Goal: Task Accomplishment & Management: Complete application form

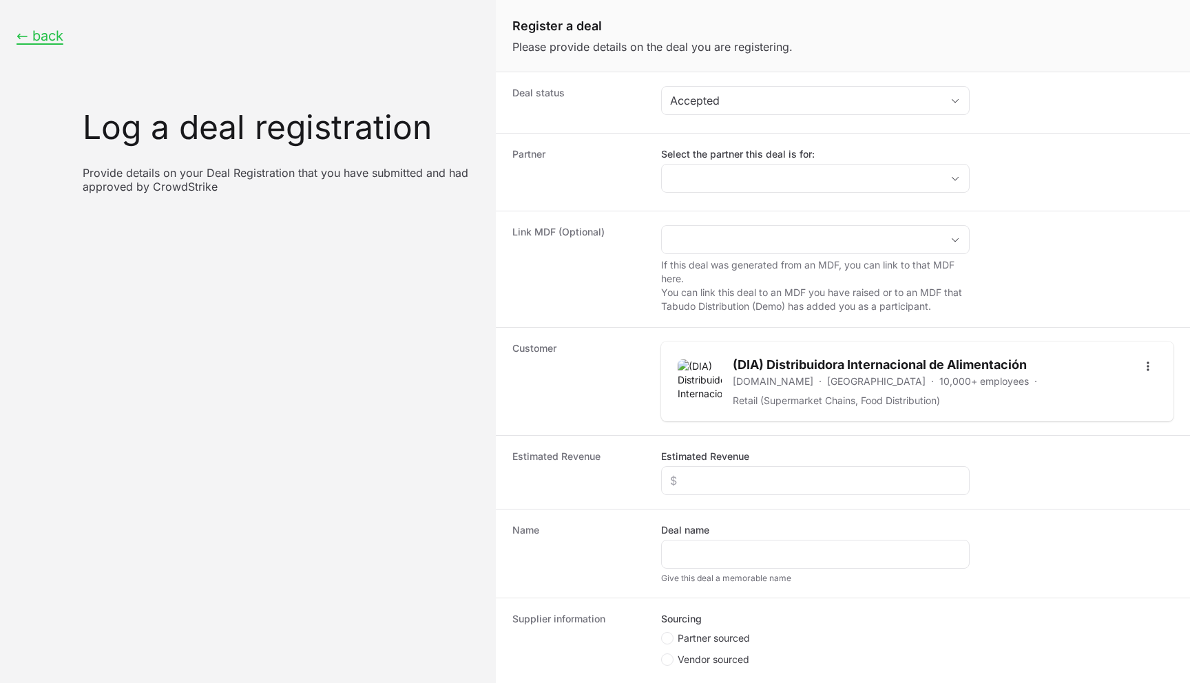
click at [612, 177] on dt "Partner" at bounding box center [579, 172] width 132 height 50
click at [701, 224] on div "Link MDF (Optional) If this deal was generated from an MDF, you can link to tha…" at bounding box center [843, 269] width 694 height 116
click at [708, 242] on input "Create activity form" at bounding box center [802, 240] width 280 height 28
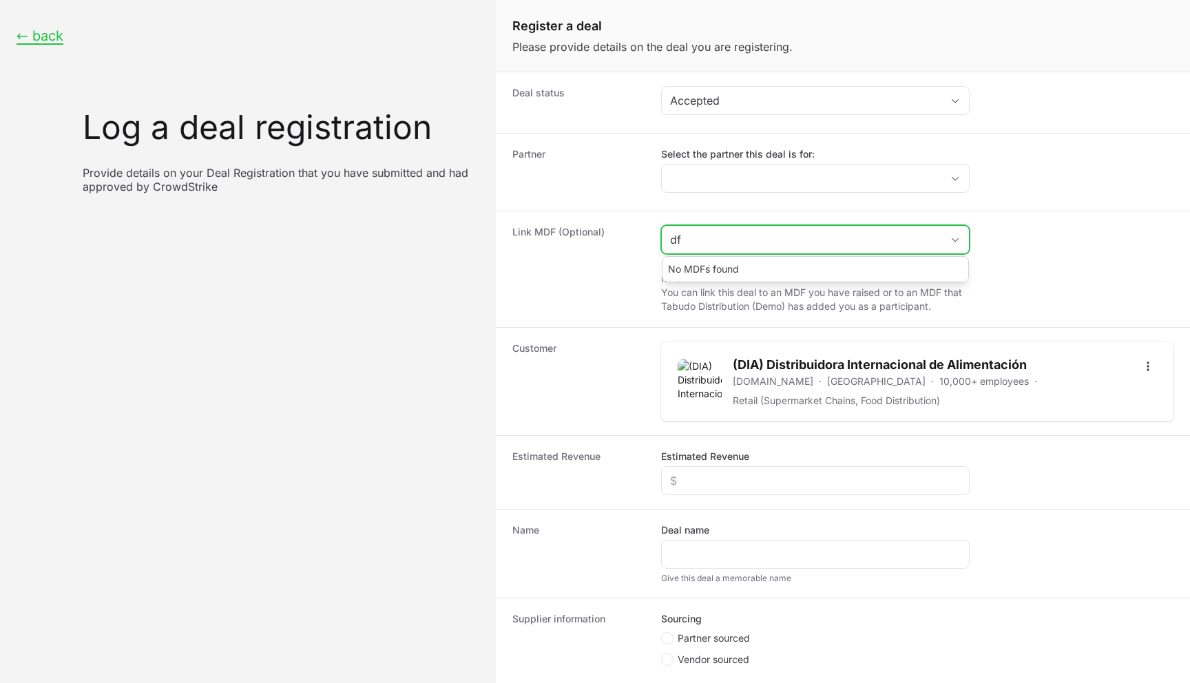
type input "d"
type input "a"
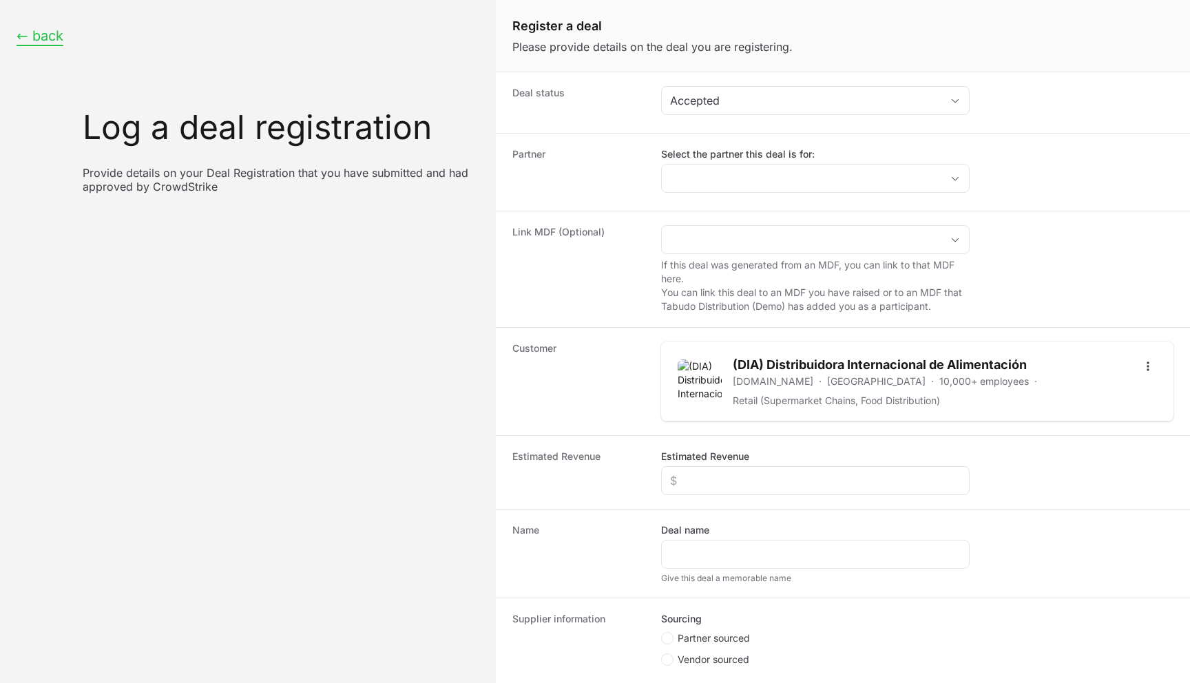
click at [48, 32] on button "← back" at bounding box center [40, 36] width 47 height 17
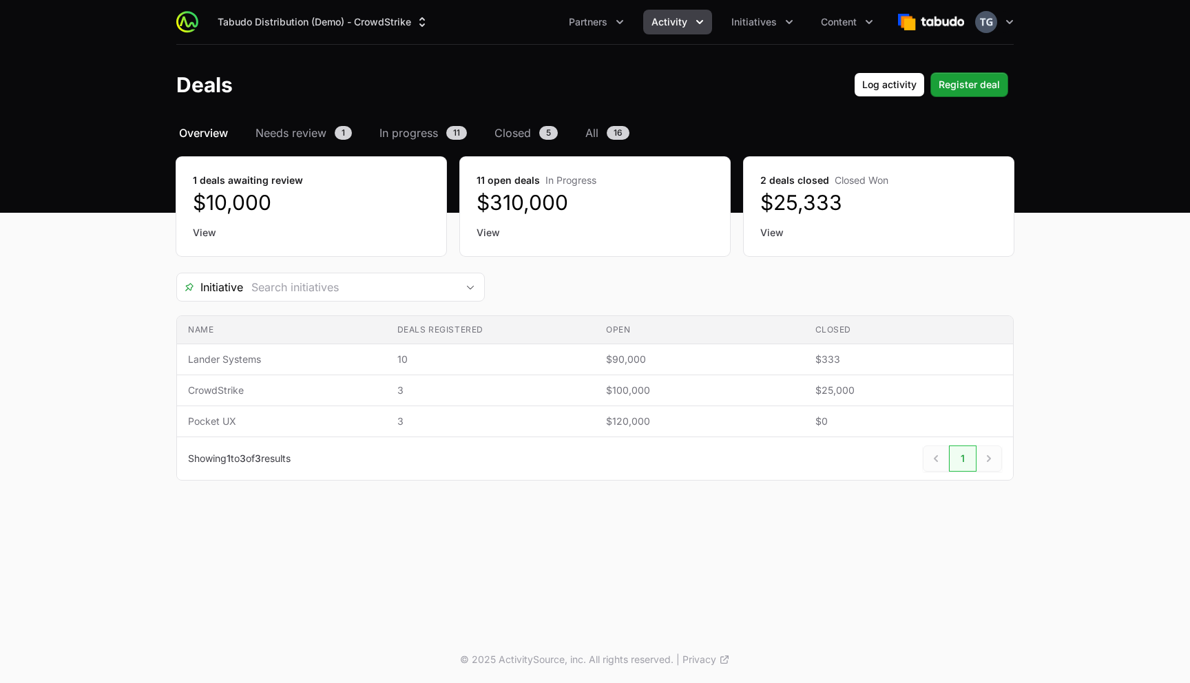
click at [700, 30] on button "Activity" at bounding box center [677, 22] width 69 height 25
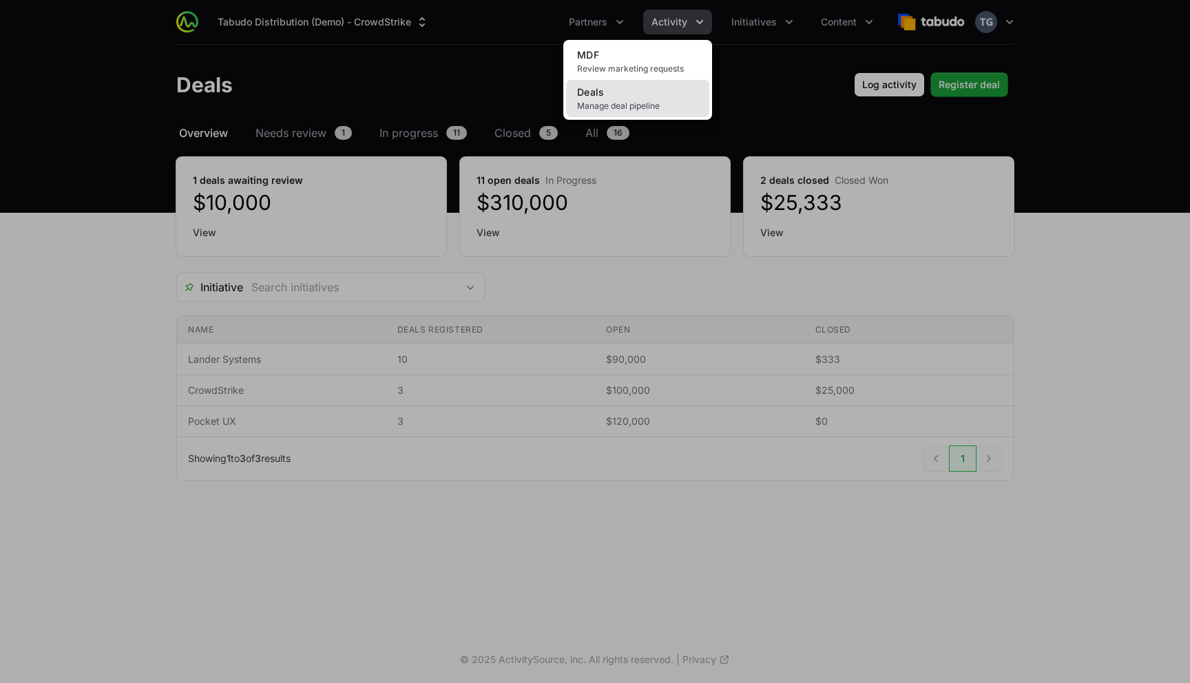
click at [639, 102] on span "Manage deal pipeline" at bounding box center [637, 106] width 121 height 11
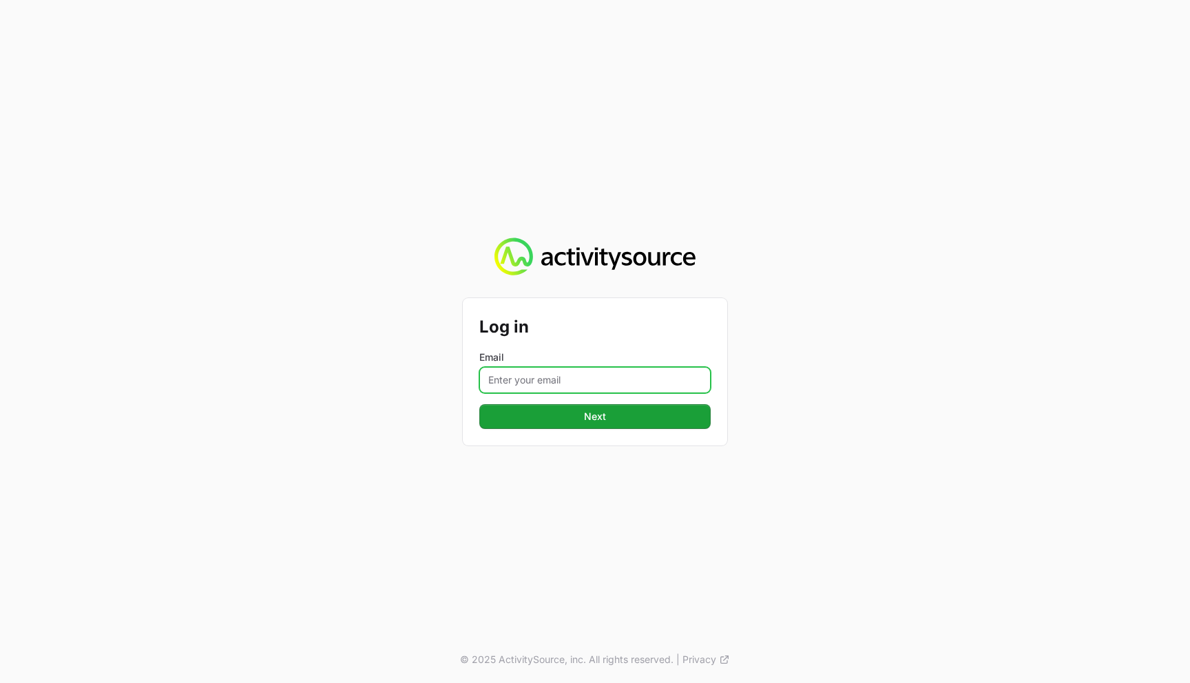
click at [572, 384] on input "Email" at bounding box center [594, 380] width 231 height 26
type input "[PERSON_NAME][EMAIL_ADDRESS][DOMAIN_NAME]"
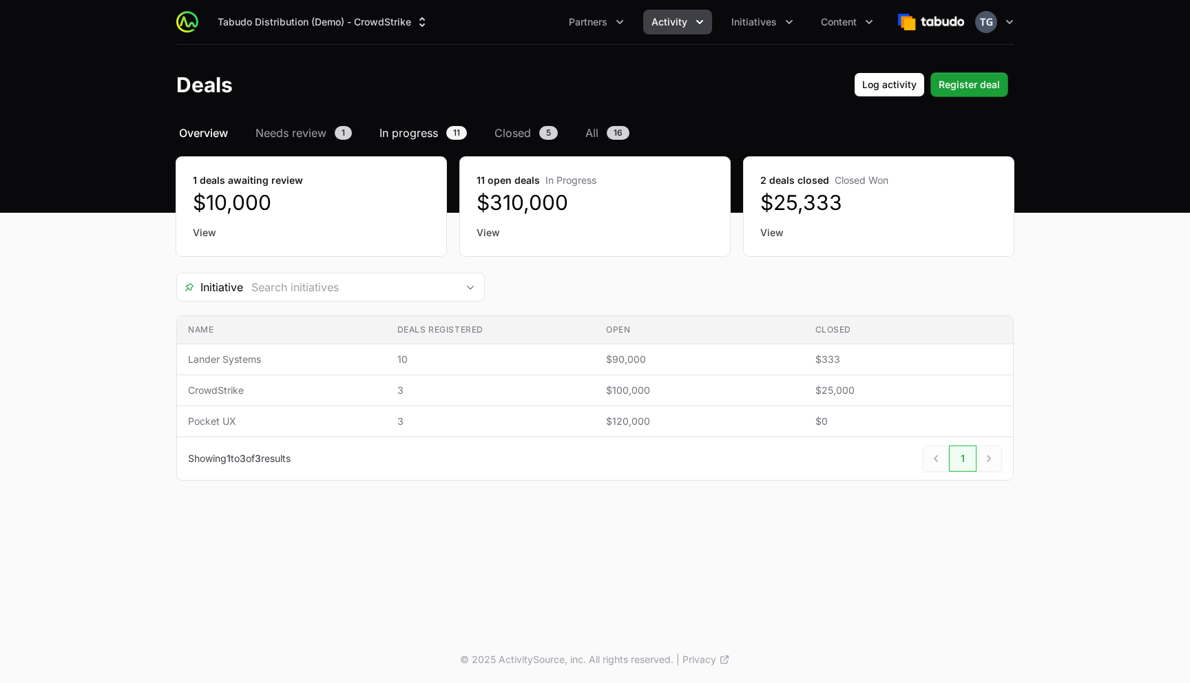
click at [426, 131] on span "In progress" at bounding box center [409, 133] width 59 height 17
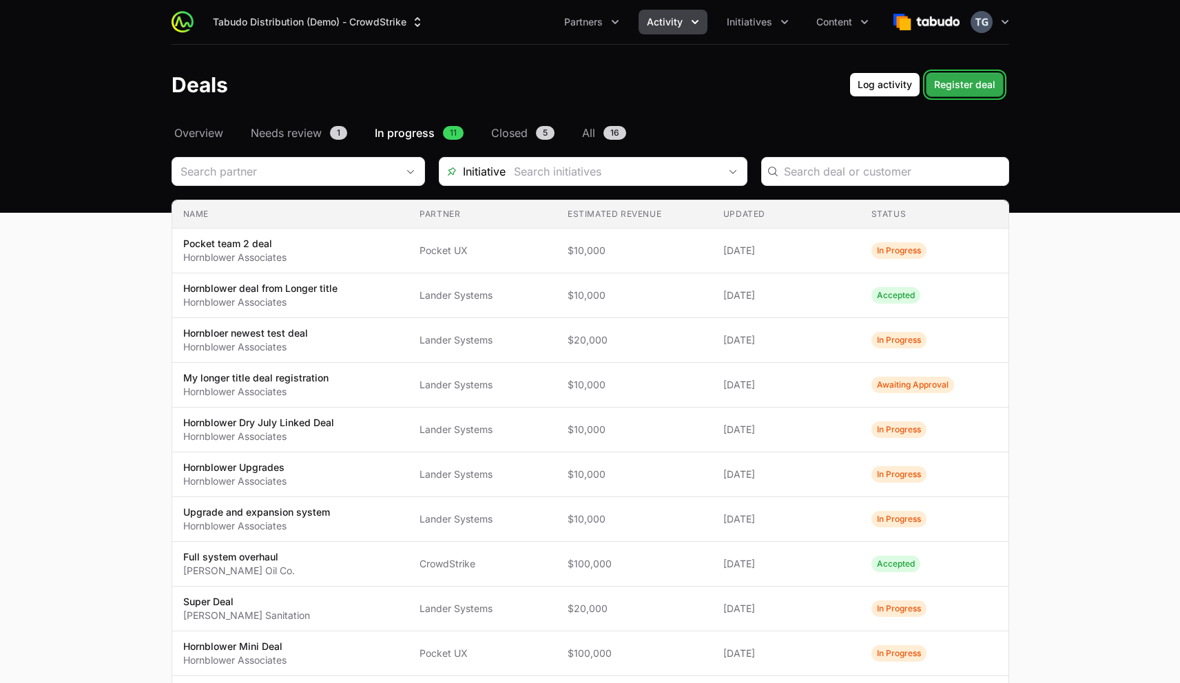
click at [950, 85] on span "Register deal" at bounding box center [964, 84] width 61 height 17
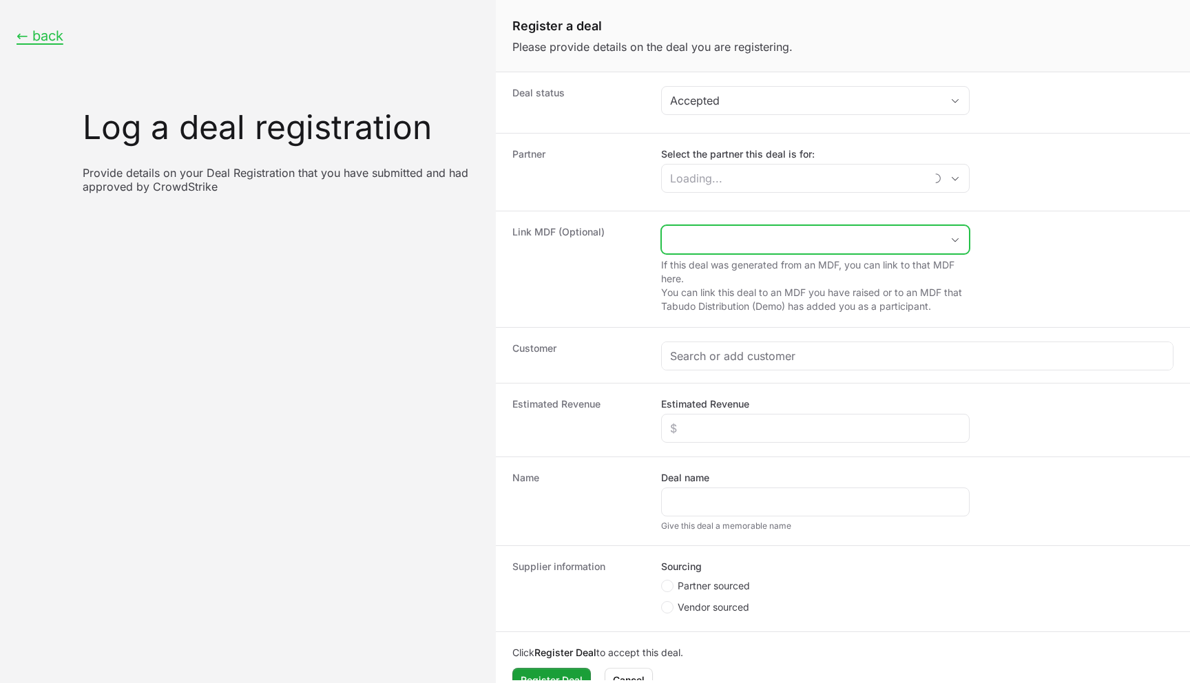
click at [721, 239] on input "Create activity form" at bounding box center [802, 240] width 280 height 28
drag, startPoint x: 741, startPoint y: 239, endPoint x: 716, endPoint y: 237, distance: 24.2
click at [741, 239] on input "Create activity form" at bounding box center [802, 240] width 280 height 28
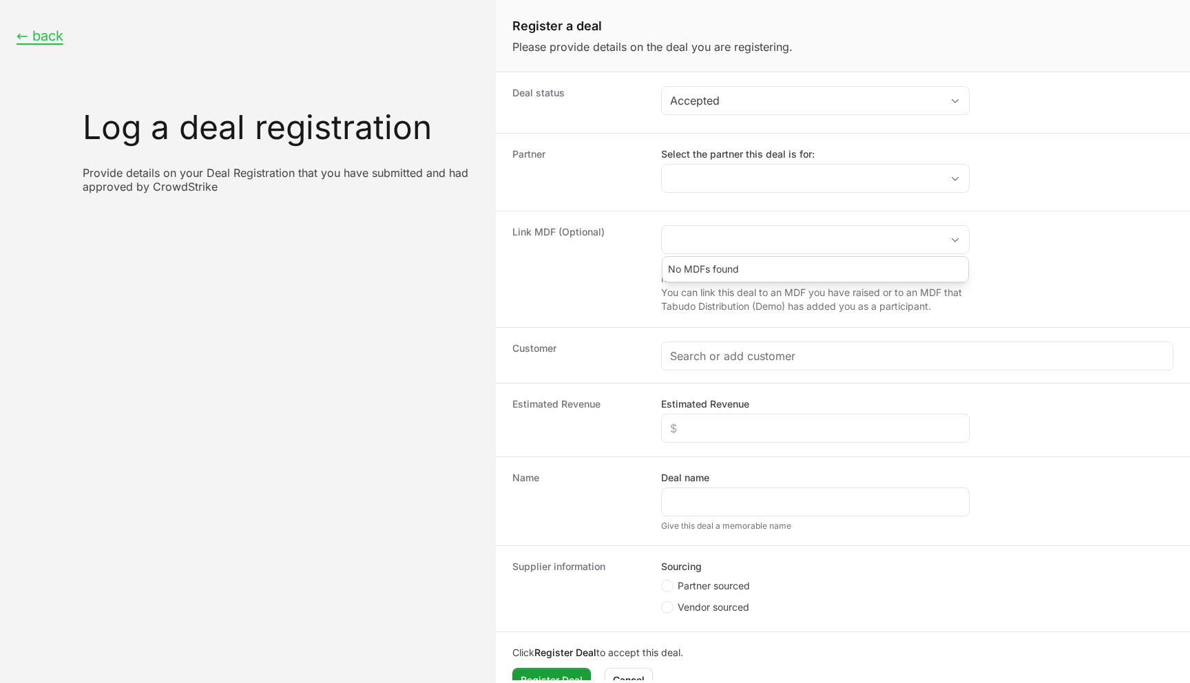
click at [617, 231] on dt "Link MDF (Optional)" at bounding box center [579, 269] width 132 height 88
click at [688, 189] on input "Select the partner this deal is for:" at bounding box center [802, 179] width 280 height 28
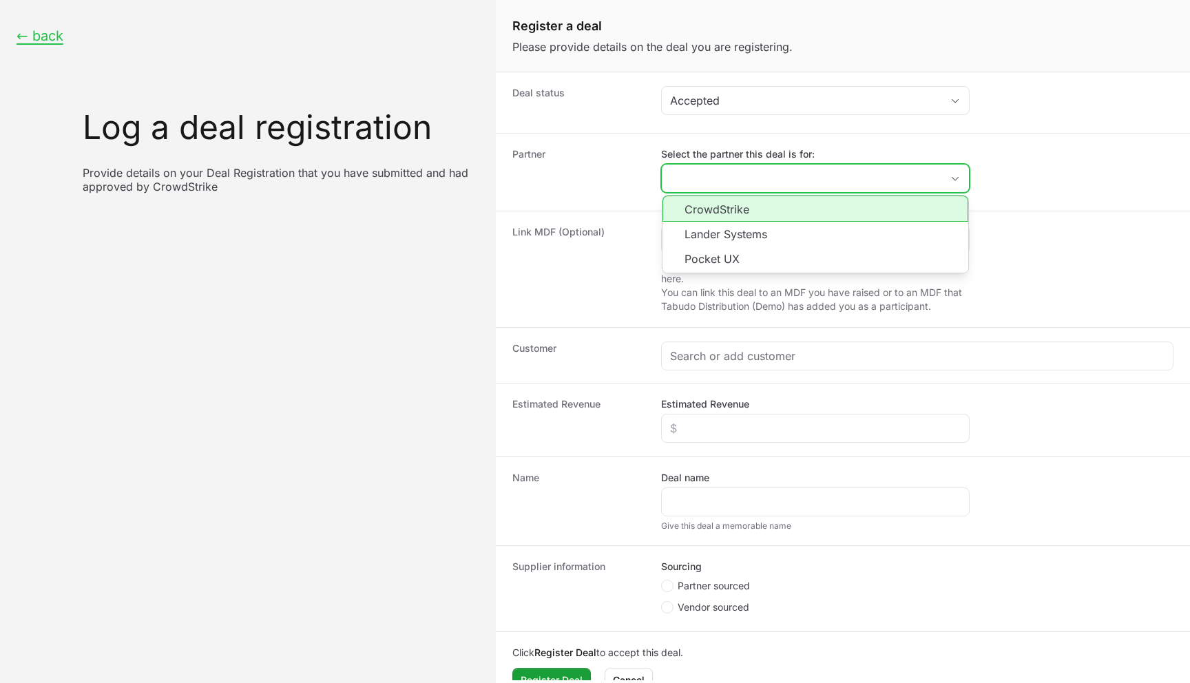
click at [697, 213] on li "CrowdStrike" at bounding box center [816, 209] width 306 height 26
type input "CrowdStrike"
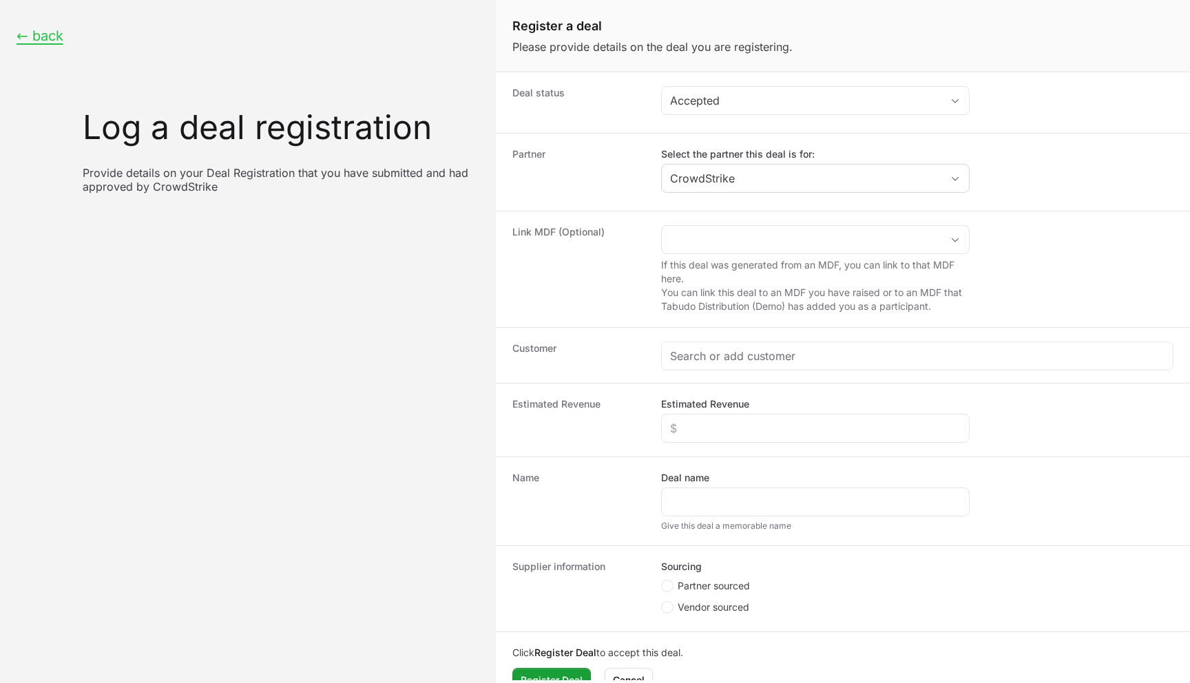
click at [599, 200] on div "Partner Select the partner this deal is for: CrowdStrike" at bounding box center [843, 172] width 694 height 78
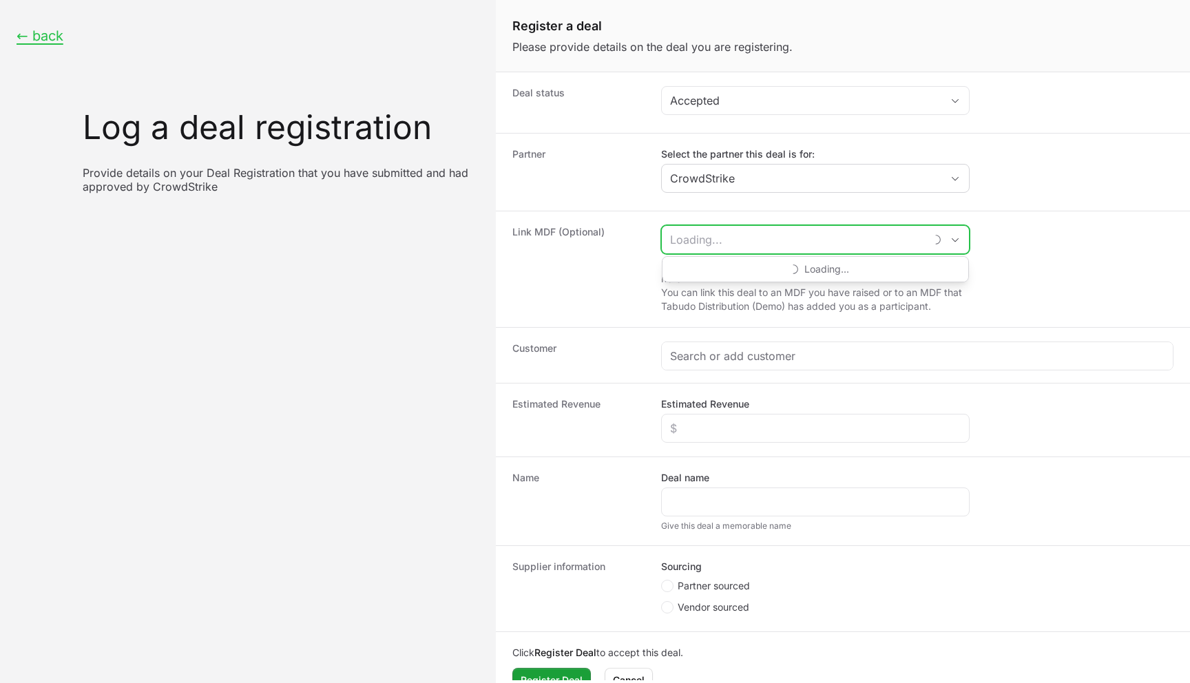
click at [734, 250] on input "Create activity form" at bounding box center [793, 240] width 263 height 28
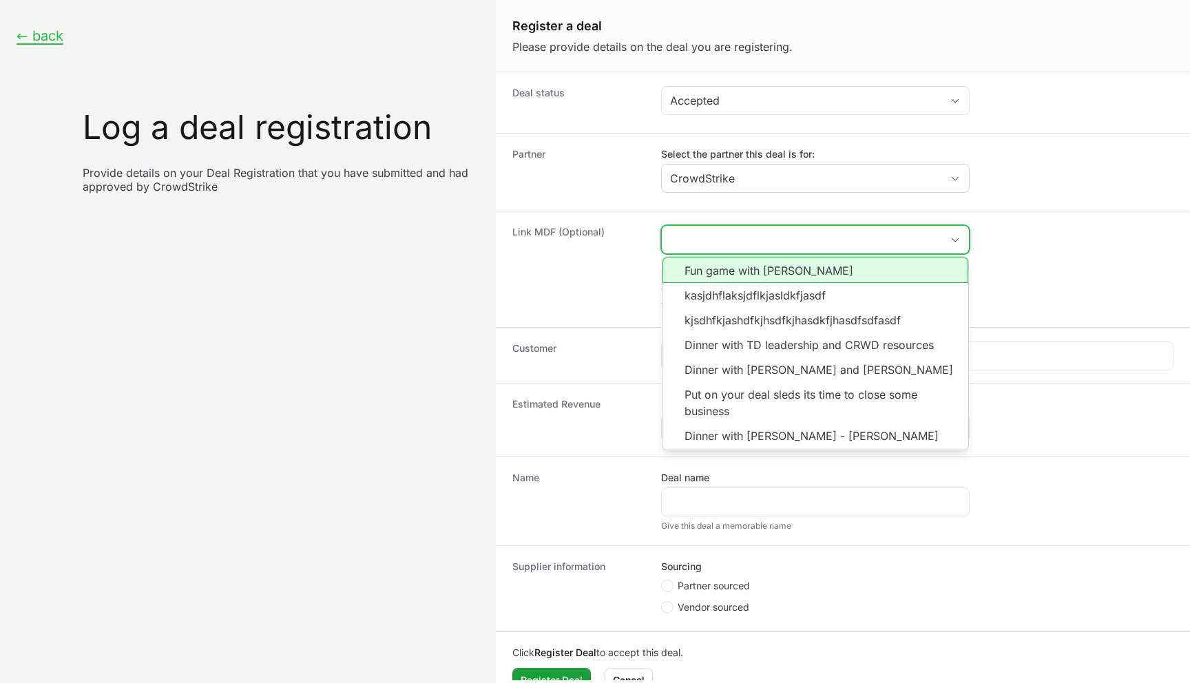
click at [721, 271] on li "Fun game with [PERSON_NAME]" at bounding box center [816, 270] width 306 height 26
type input "Fun game with [PERSON_NAME]"
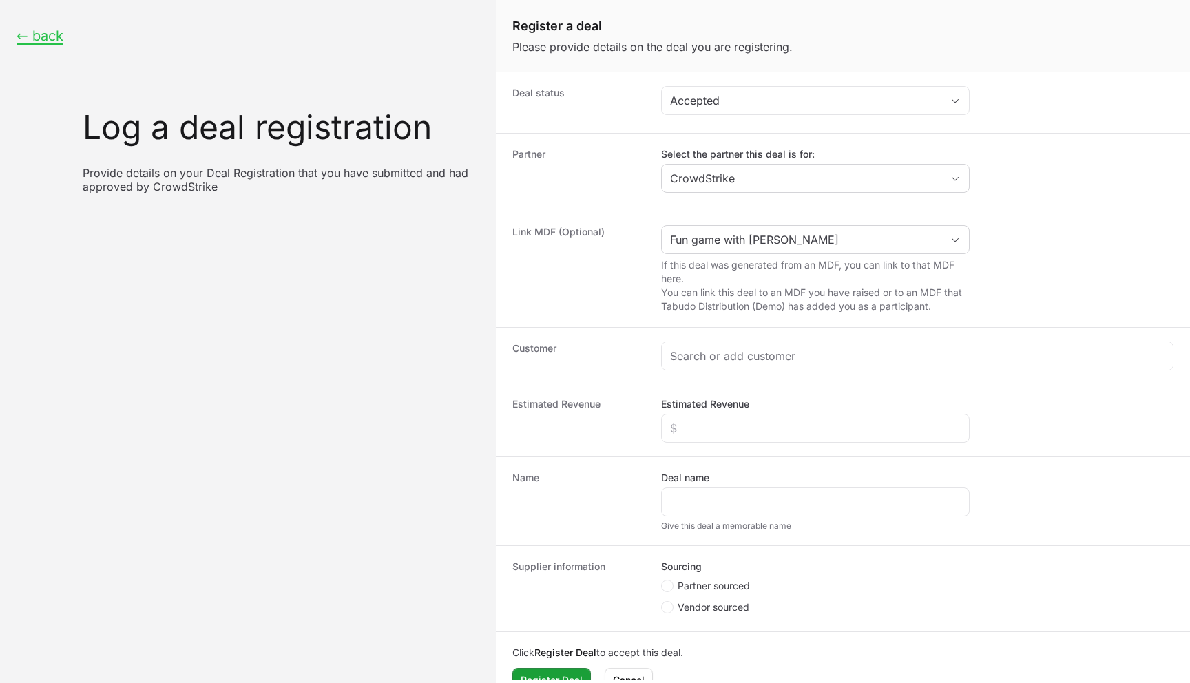
click at [1024, 296] on dd "Fun game with [PERSON_NAME] If this deal was generated from an MDF, you can lin…" at bounding box center [917, 269] width 513 height 88
click at [956, 240] on icon "Open" at bounding box center [955, 240] width 11 height 5
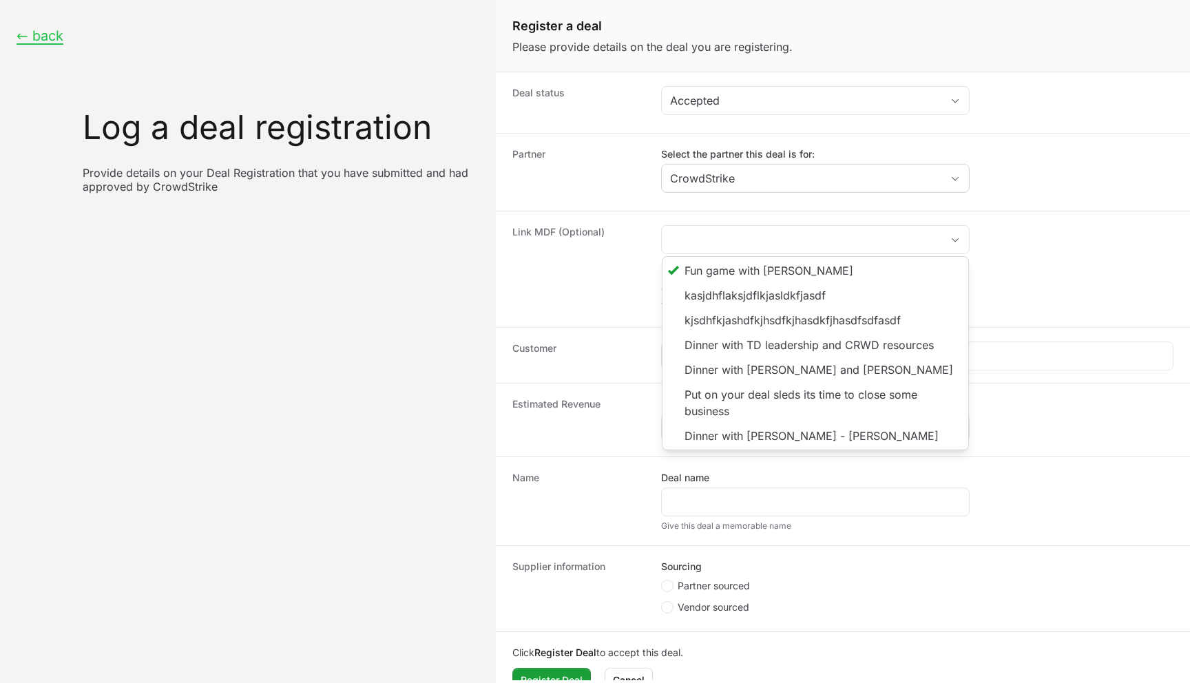
type input "Fun game with [PERSON_NAME]"
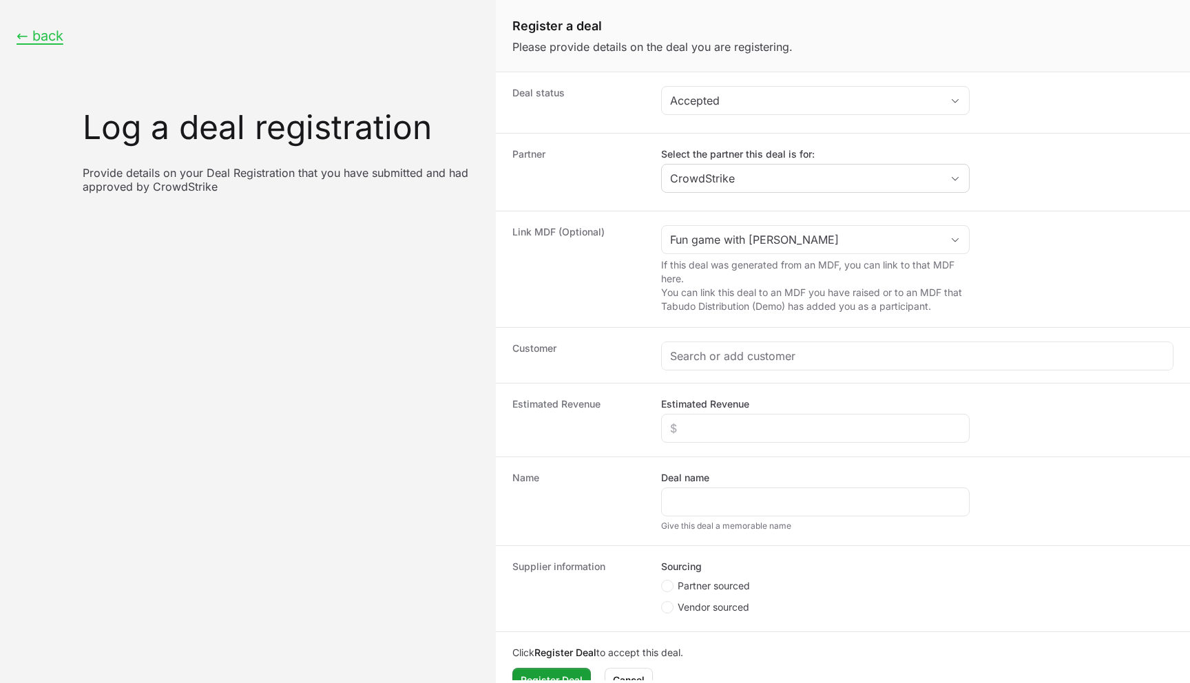
click at [628, 254] on dt "Link MDF (Optional)" at bounding box center [579, 269] width 132 height 88
click at [783, 363] on div "Create activity form" at bounding box center [917, 356] width 511 height 28
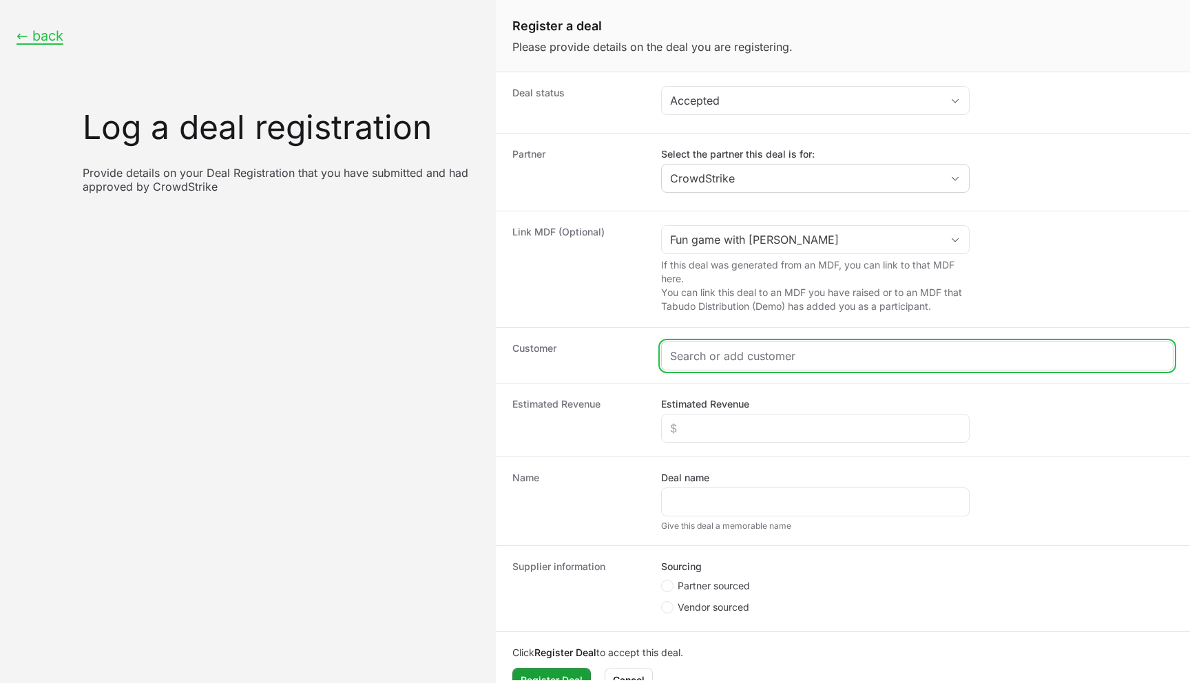
click at [783, 360] on input "Create activity form" at bounding box center [917, 356] width 495 height 17
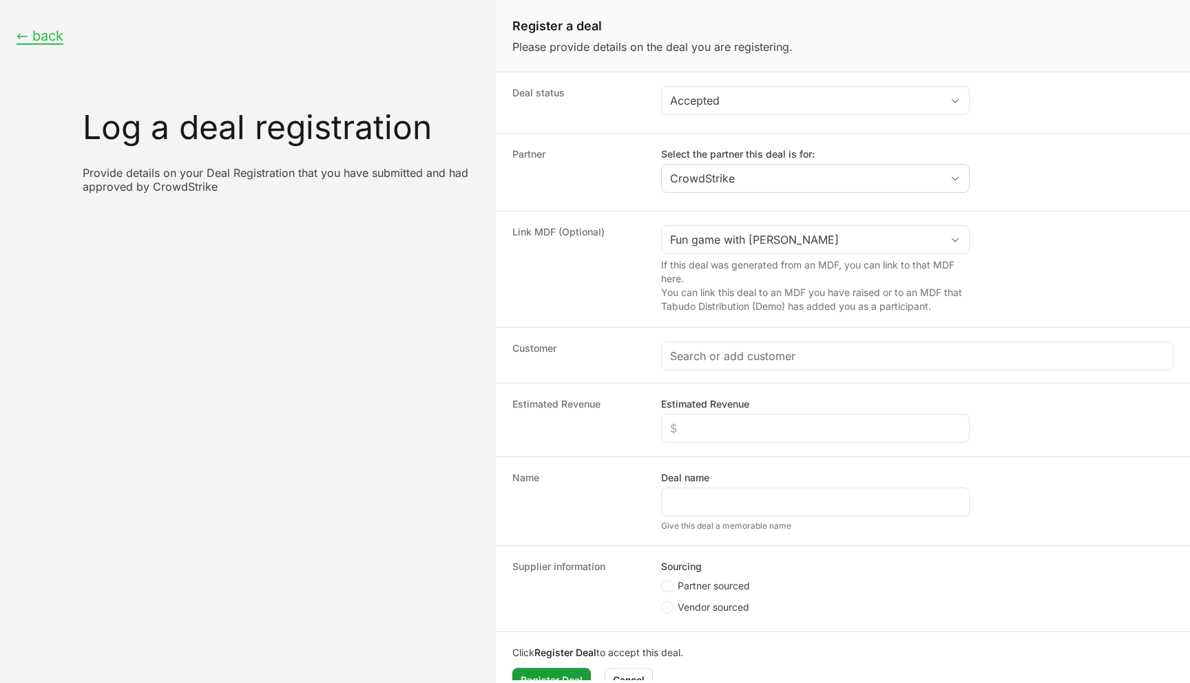
drag, startPoint x: 616, startPoint y: 297, endPoint x: 629, endPoint y: 280, distance: 21.6
click at [615, 296] on dt "Link MDF (Optional)" at bounding box center [579, 269] width 132 height 88
click at [750, 225] on div "Fun game with [PERSON_NAME]" at bounding box center [815, 239] width 309 height 29
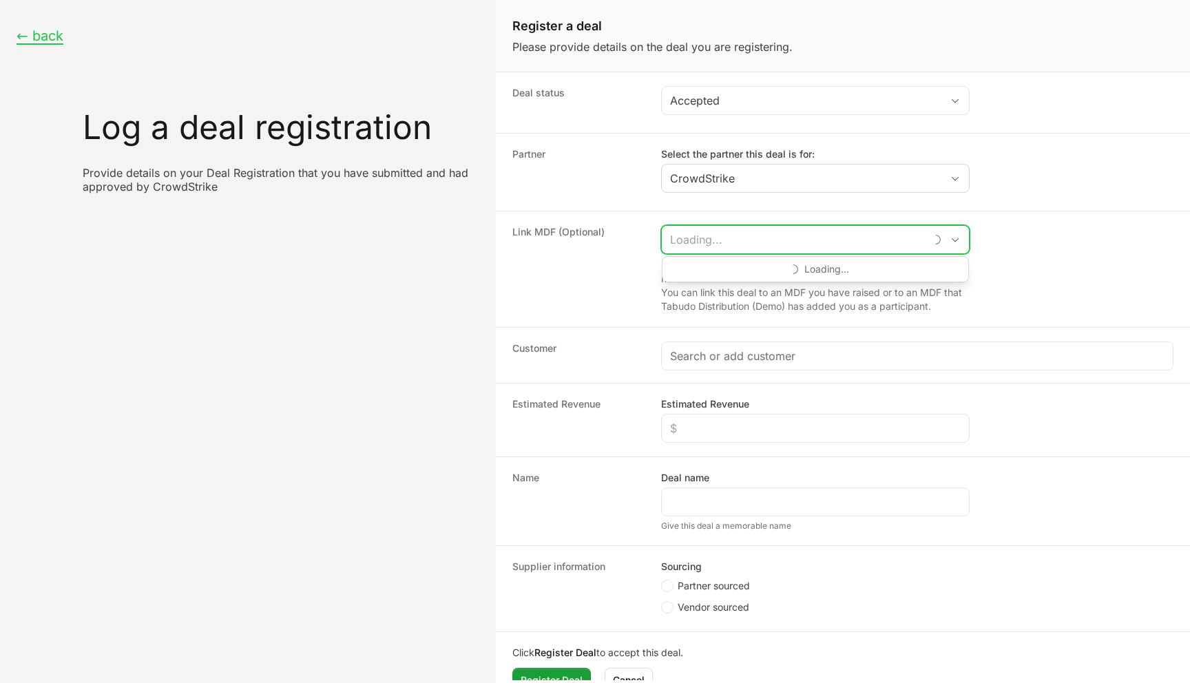
click at [751, 233] on input "Create activity form" at bounding box center [793, 240] width 263 height 28
type input "Fun game with [PERSON_NAME]"
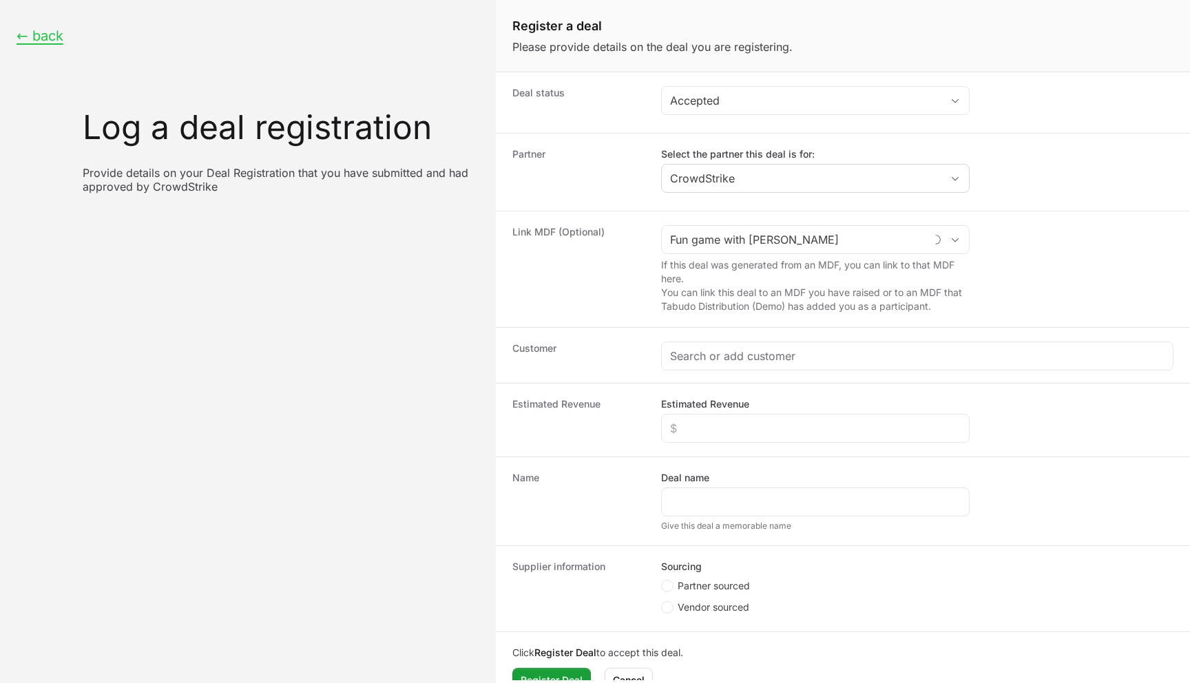
drag, startPoint x: 646, startPoint y: 312, endPoint x: 711, endPoint y: 326, distance: 66.9
click at [646, 312] on div "Link MDF (Optional) Fun game with [PERSON_NAME] If this deal was generated from…" at bounding box center [843, 269] width 694 height 116
click at [752, 340] on div "Customer" at bounding box center [843, 355] width 694 height 56
click at [749, 366] on div "Create activity form" at bounding box center [917, 356] width 511 height 28
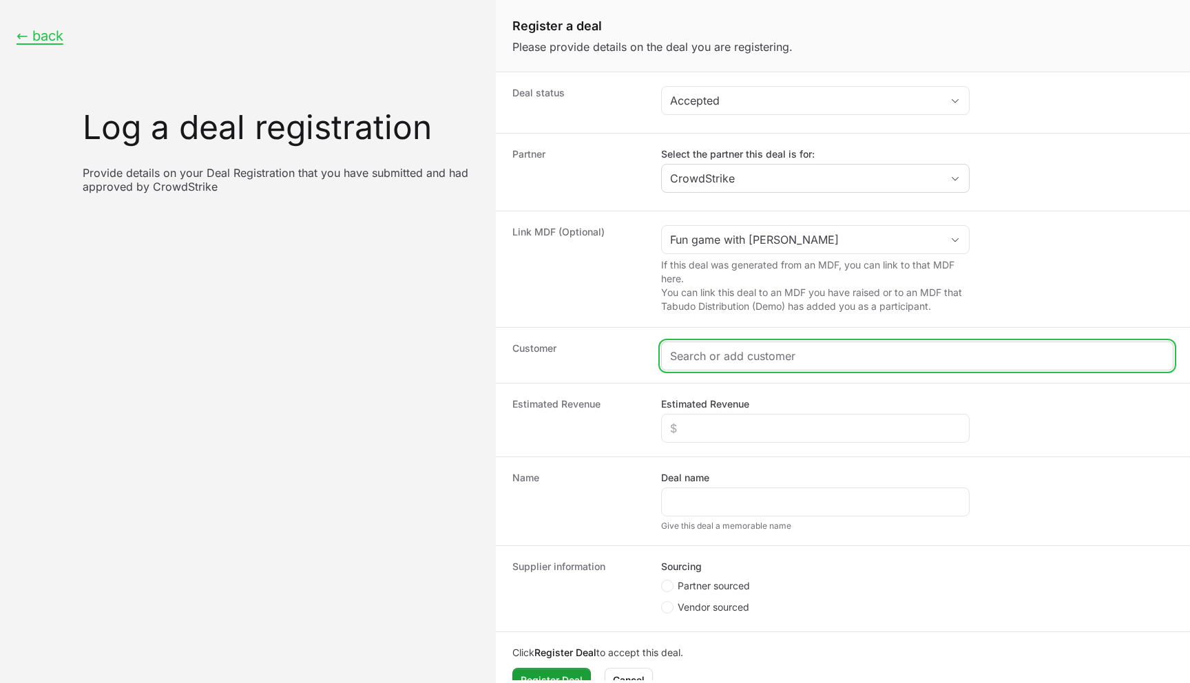
click at [734, 357] on input "Create activity form" at bounding box center [917, 356] width 495 height 17
type input "d"
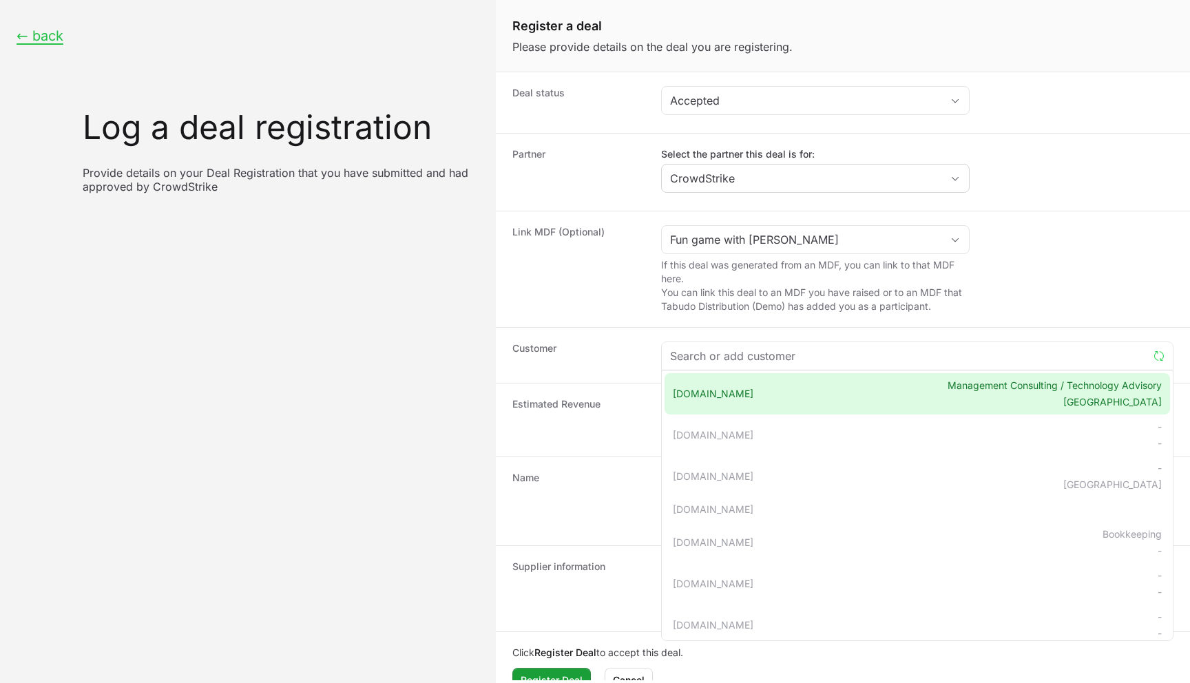
click at [615, 302] on dt "Link MDF (Optional)" at bounding box center [579, 269] width 132 height 88
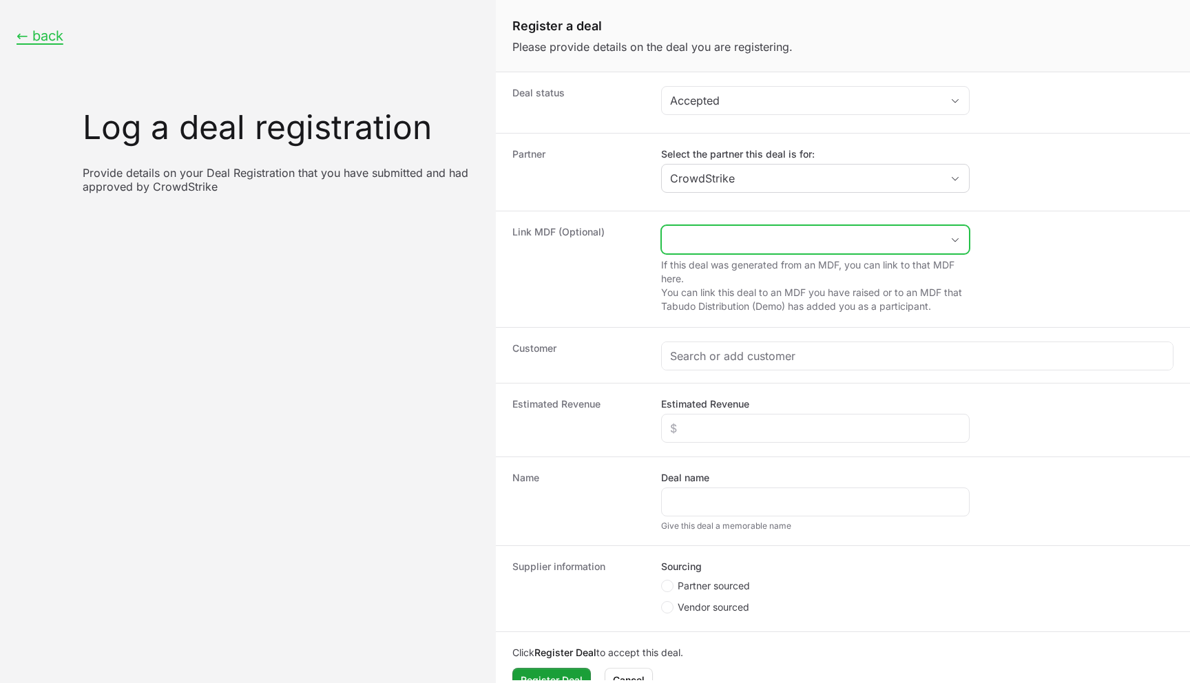
click at [700, 238] on input "Create activity form" at bounding box center [802, 240] width 280 height 28
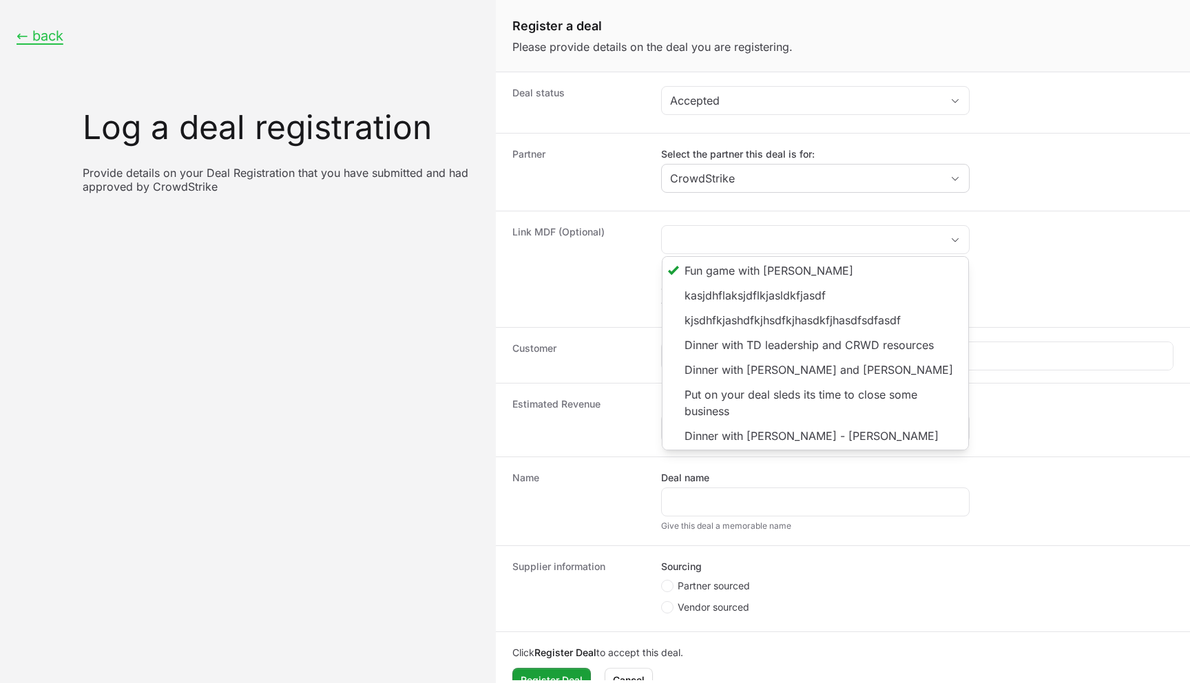
type input "Fun game with [PERSON_NAME]"
click at [619, 293] on dt "Link MDF (Optional)" at bounding box center [579, 269] width 132 height 88
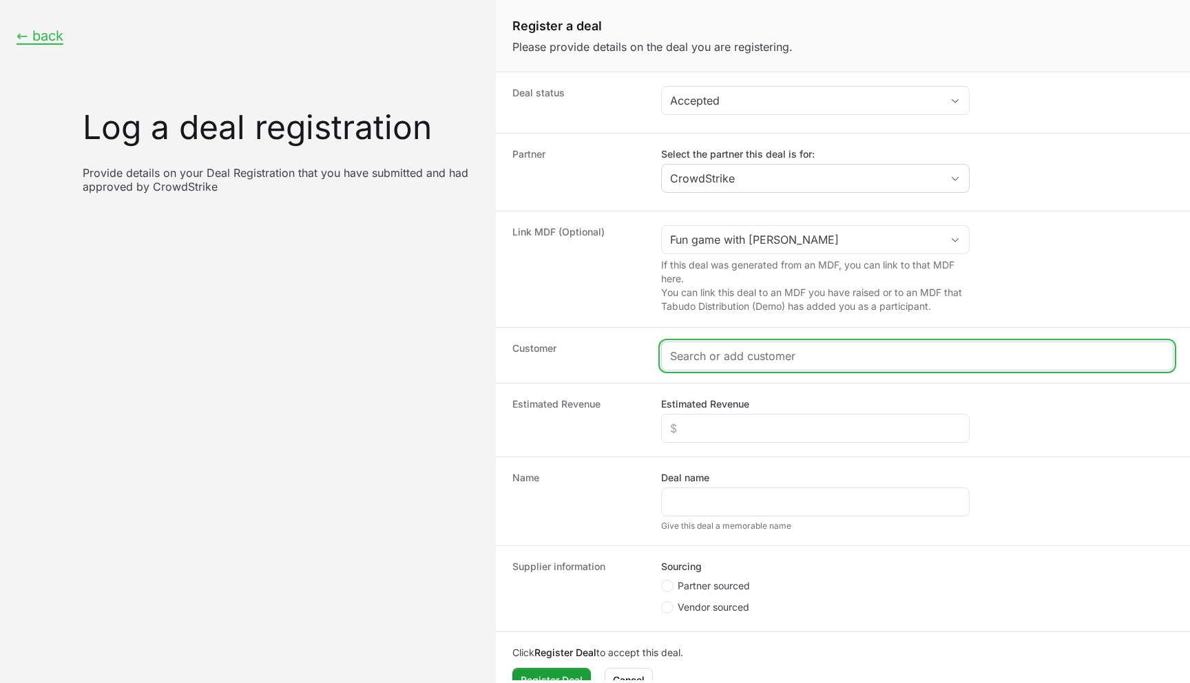
click at [718, 360] on input "Create activity form" at bounding box center [917, 356] width 495 height 17
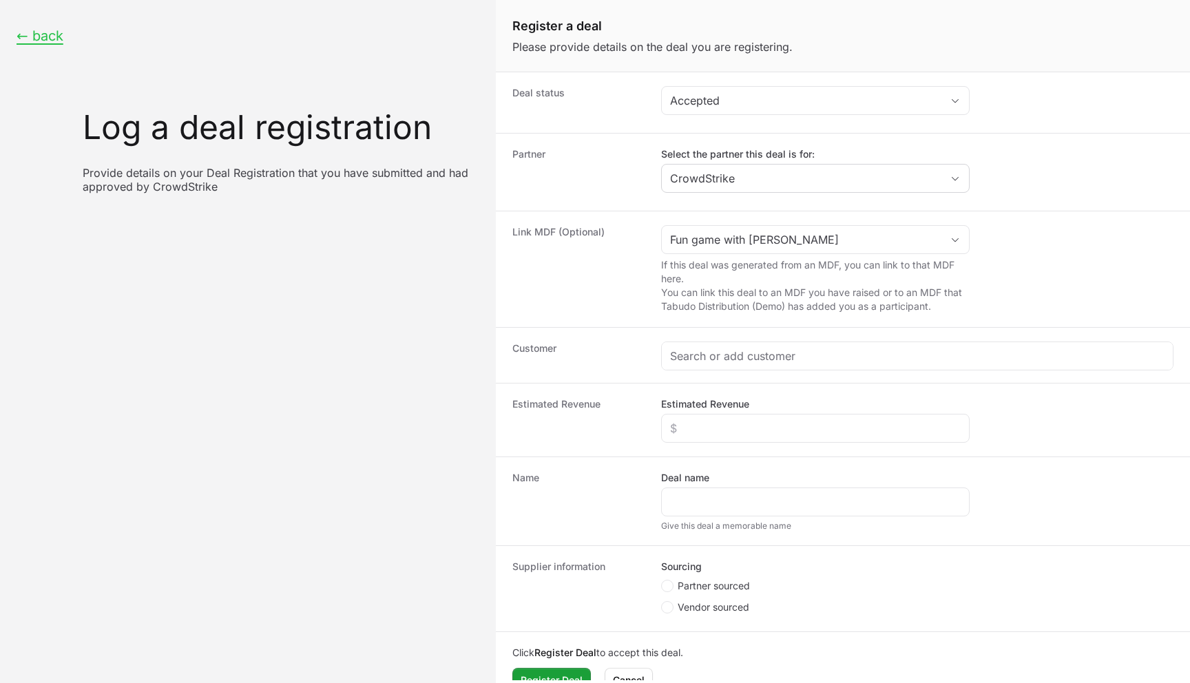
click at [619, 245] on dt "Link MDF (Optional)" at bounding box center [579, 269] width 132 height 88
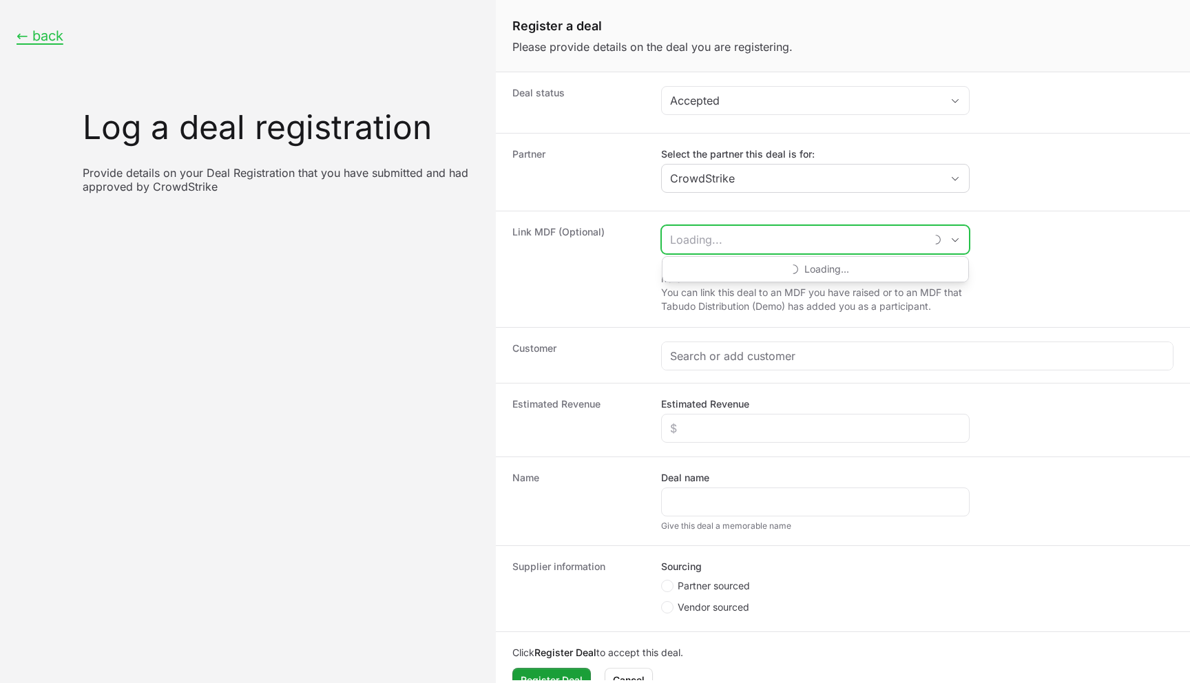
drag, startPoint x: 703, startPoint y: 227, endPoint x: 705, endPoint y: 234, distance: 7.2
click at [703, 229] on input "Create activity form" at bounding box center [793, 240] width 263 height 28
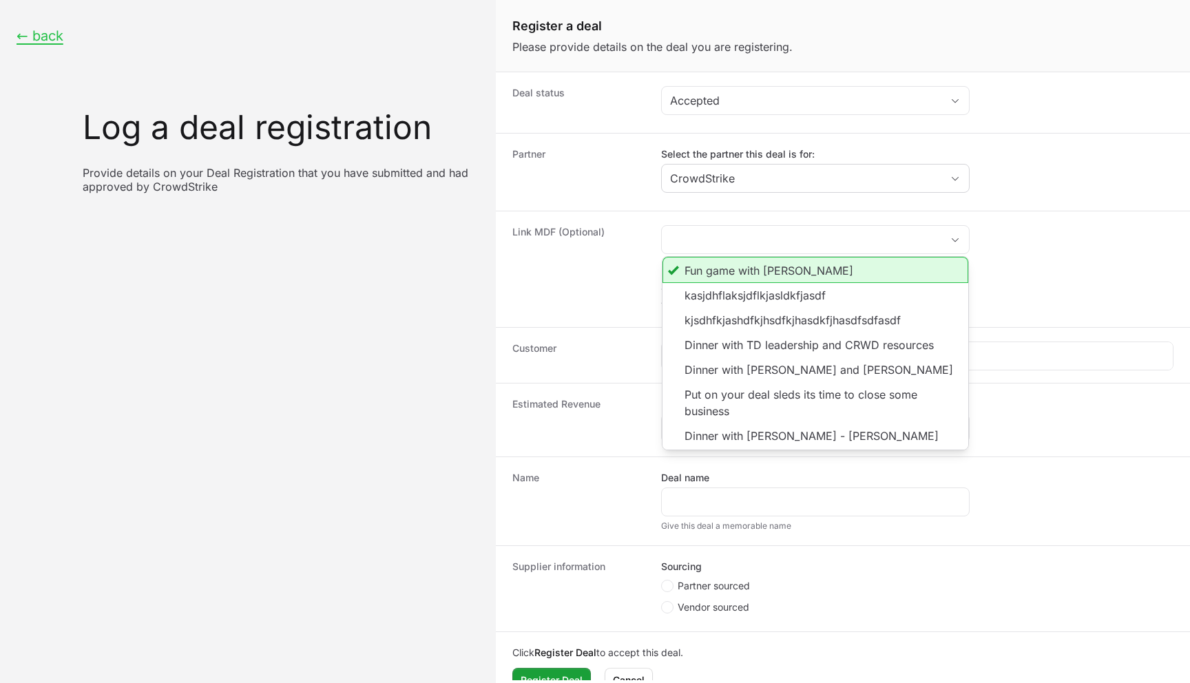
type input "Fun game with [PERSON_NAME]"
click at [624, 198] on div "Partner Select the partner this deal is for: CrowdStrike" at bounding box center [843, 172] width 694 height 78
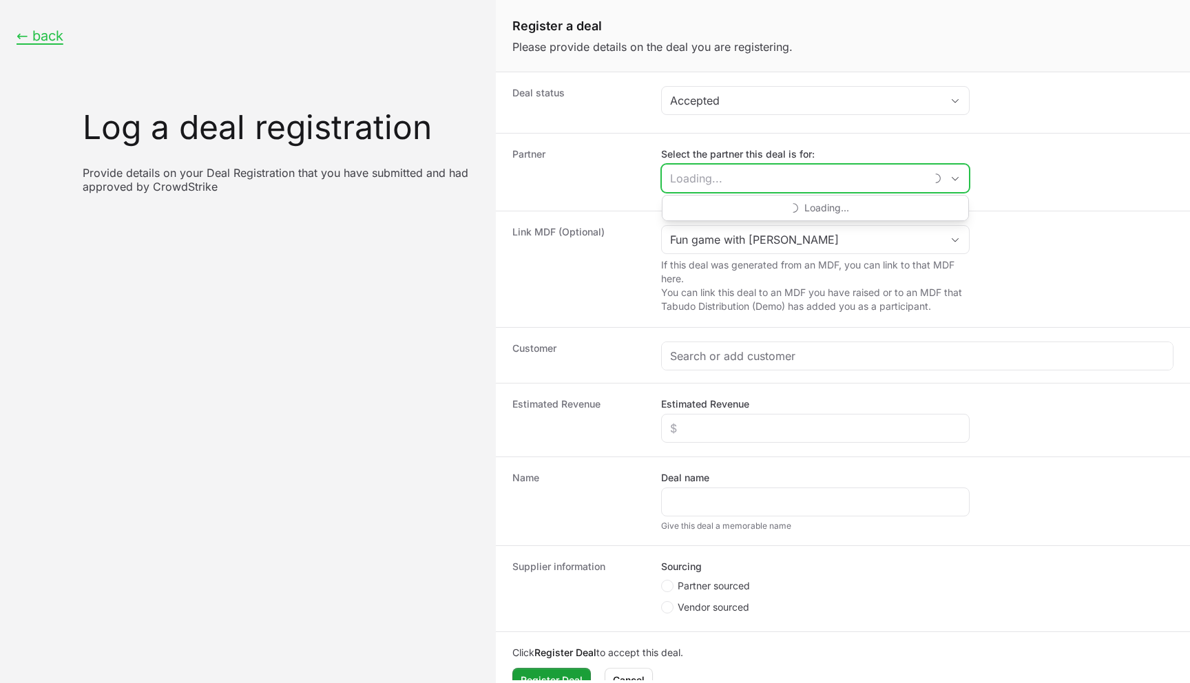
click at [703, 180] on input "Select the partner this deal is for:" at bounding box center [793, 179] width 263 height 28
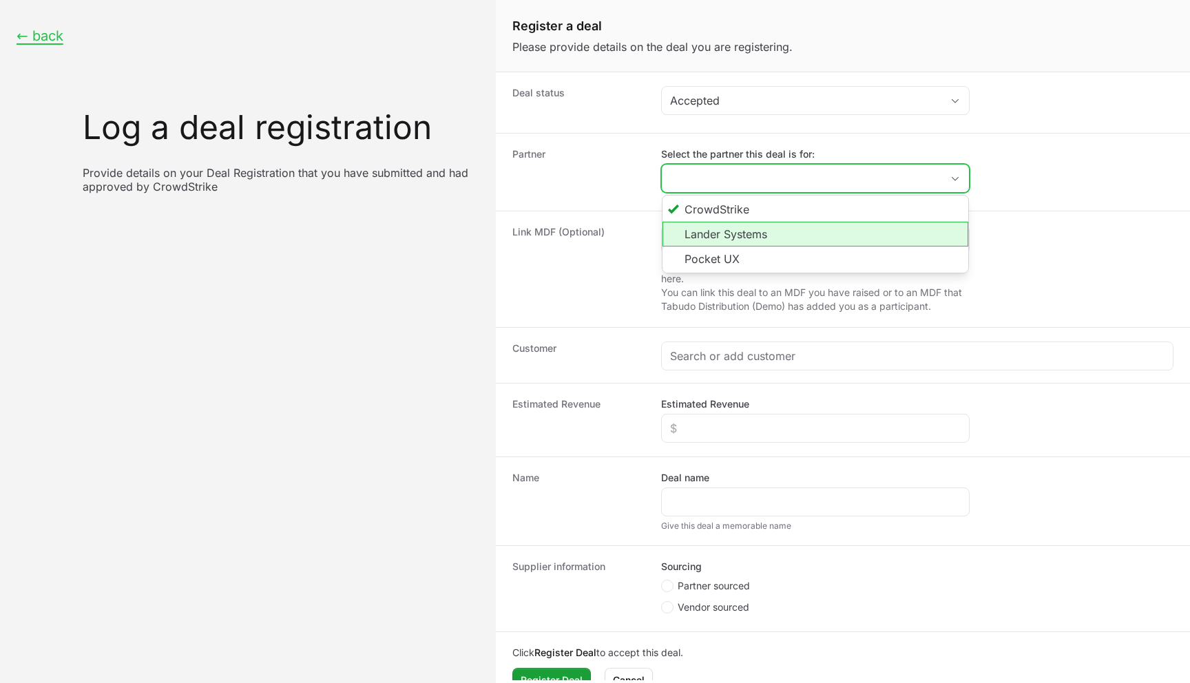
click at [737, 244] on li "Lander Systems" at bounding box center [816, 234] width 306 height 25
type input "Lander Systems"
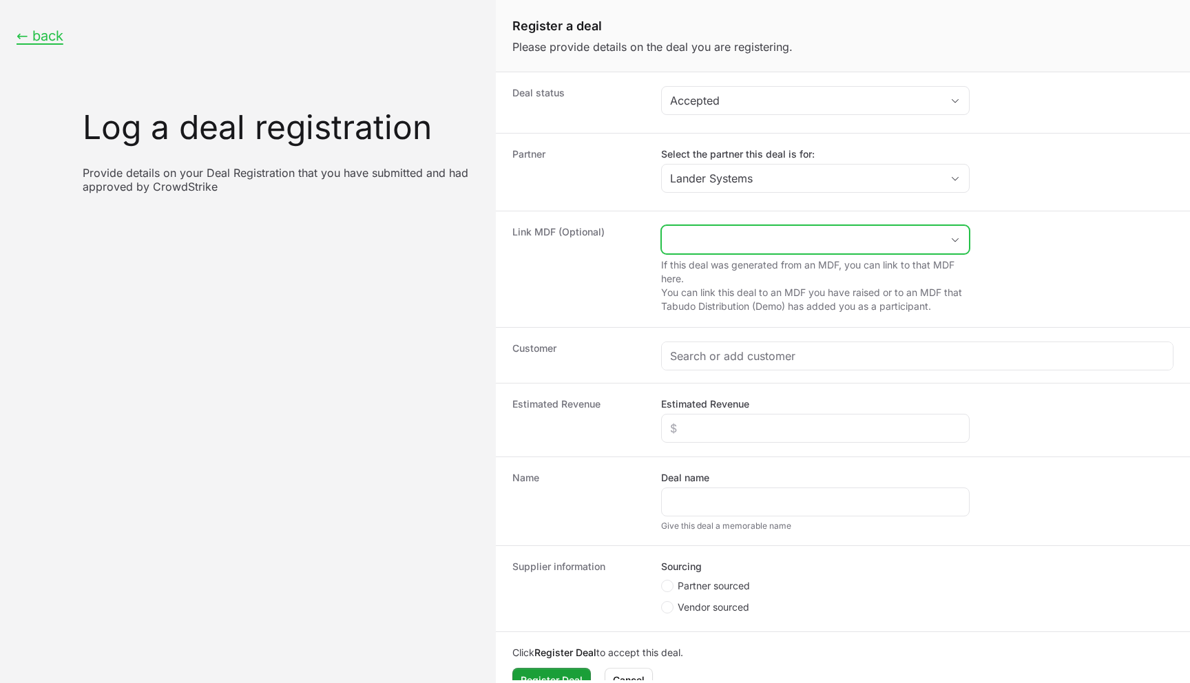
click at [697, 230] on input "Create activity form" at bounding box center [802, 240] width 280 height 28
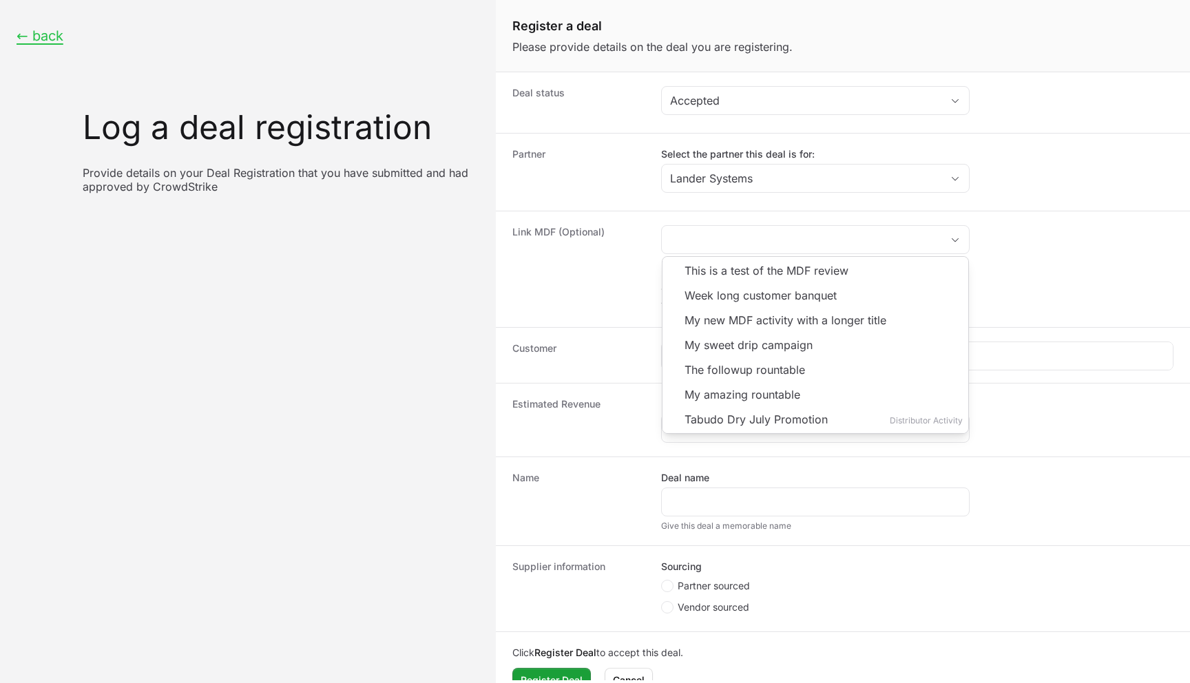
type input "Fun game with [PERSON_NAME]"
click at [617, 249] on dt "Link MDF (Optional)" at bounding box center [579, 269] width 132 height 88
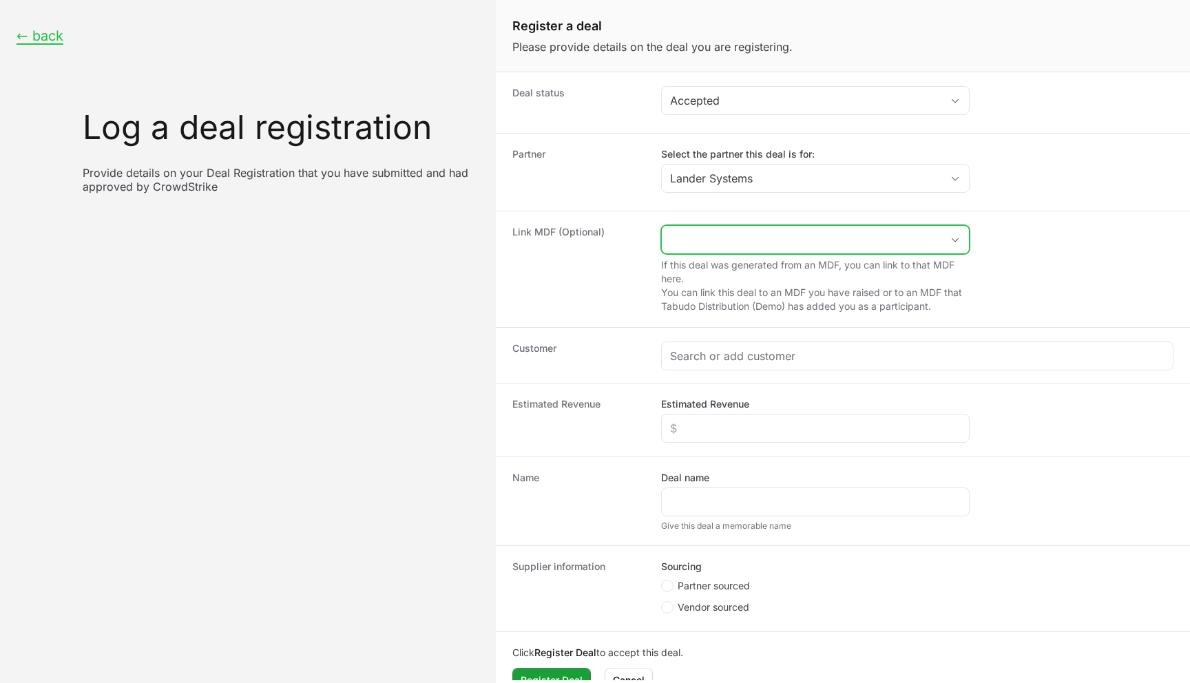
click at [697, 238] on input "Create activity form" at bounding box center [802, 240] width 280 height 28
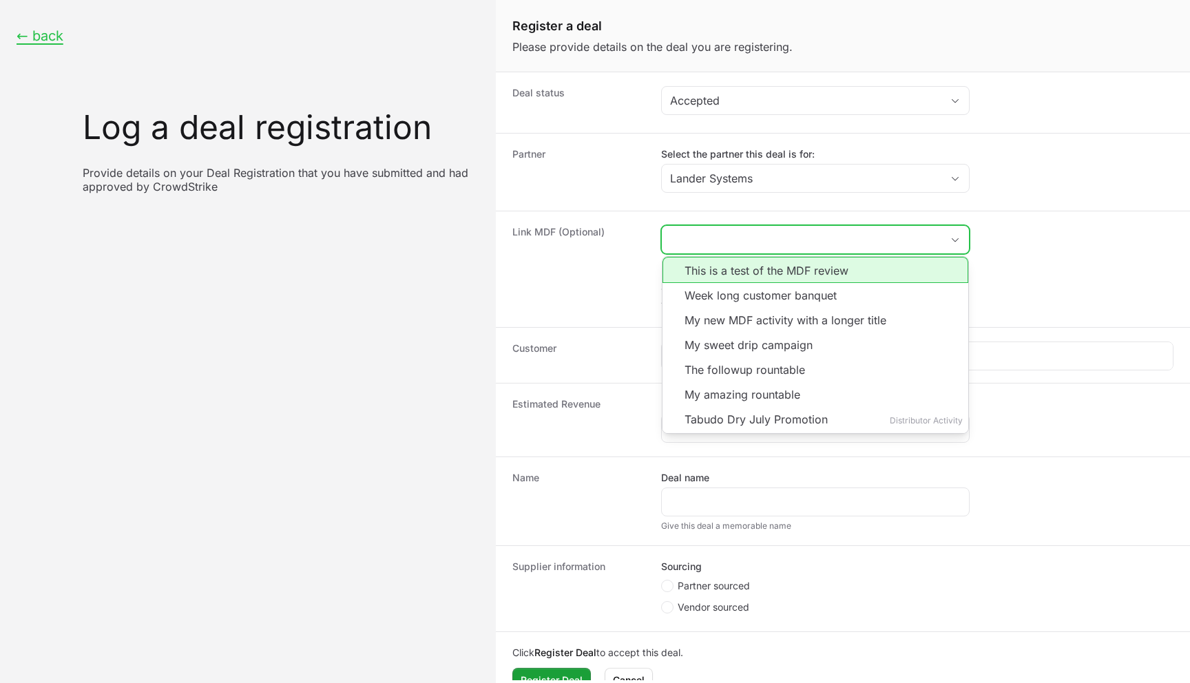
click at [723, 271] on li "This is a test of the MDF review" at bounding box center [816, 270] width 306 height 26
type input "This is a test of the MDF review"
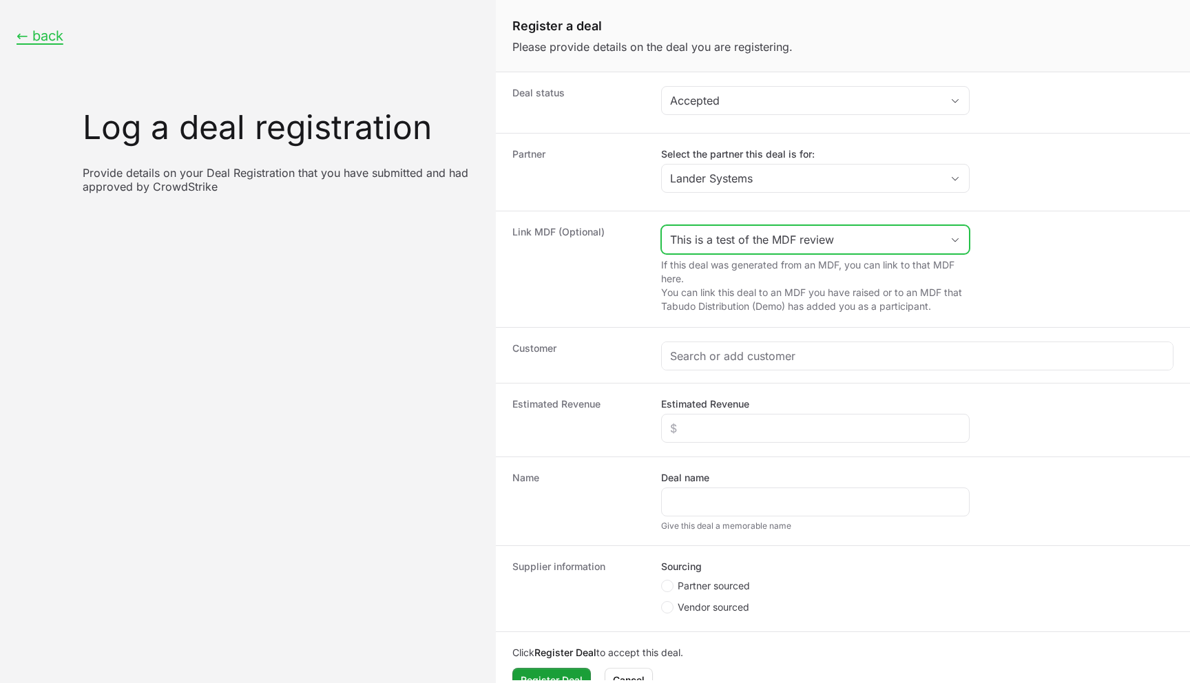
click at [958, 242] on icon "Open" at bounding box center [955, 240] width 11 height 5
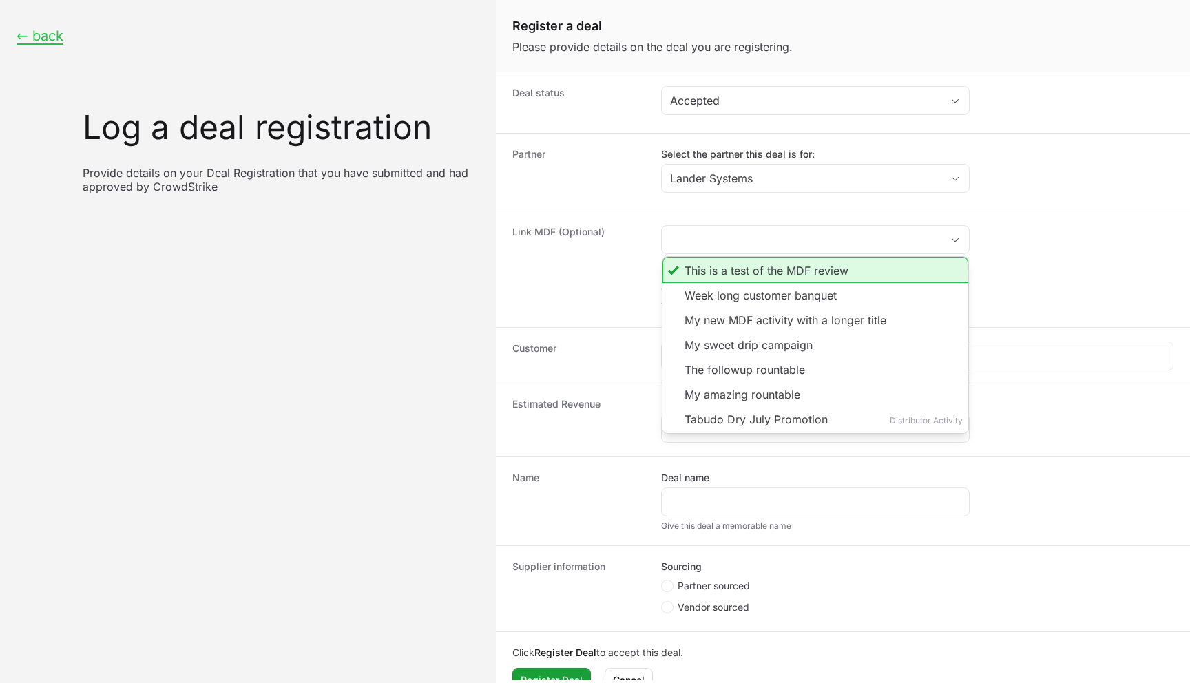
type input "This is a test of the MDF review"
click at [637, 239] on dt "Link MDF (Optional)" at bounding box center [579, 269] width 132 height 88
